Goal: Task Accomplishment & Management: Manage account settings

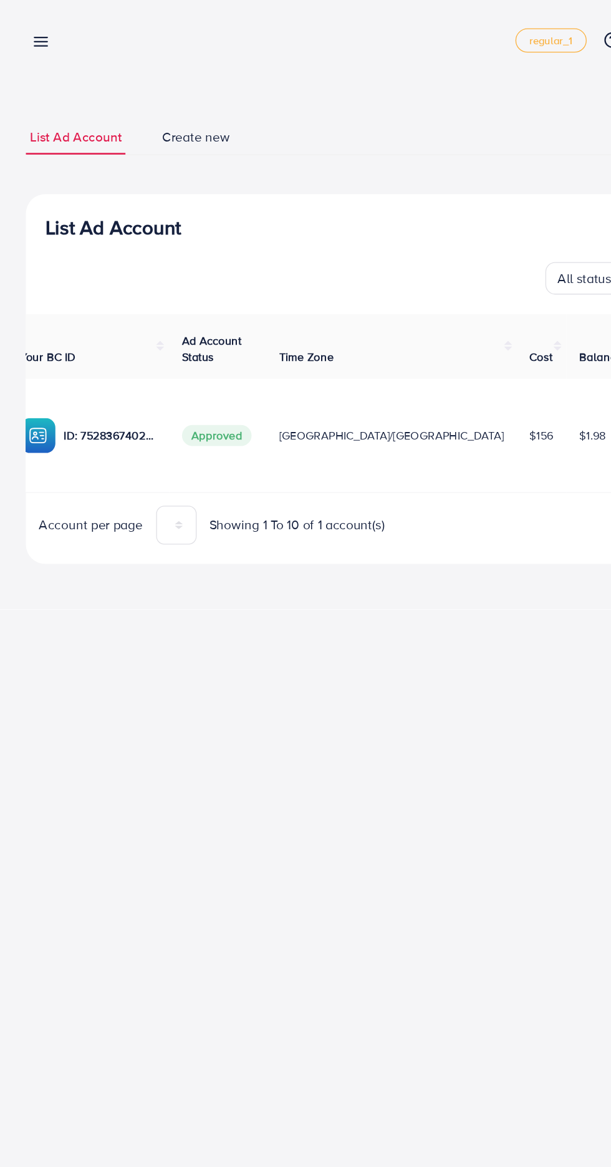
scroll to position [0, 145]
